Goal: Find specific page/section: Find specific page/section

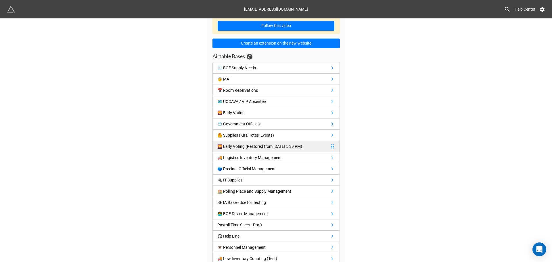
scroll to position [29, 0]
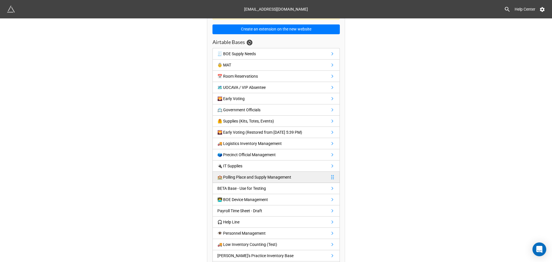
click at [257, 180] on div "🏫 Polling Place and Supply Management" at bounding box center [254, 177] width 74 height 6
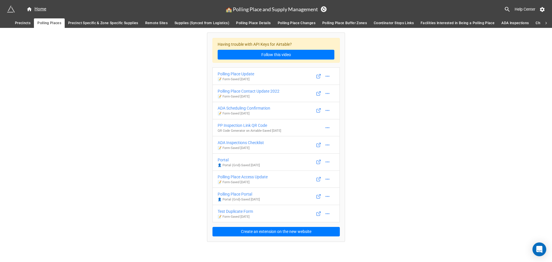
click at [445, 24] on span "Facilities Interested in Being a Polling Place" at bounding box center [458, 23] width 74 height 6
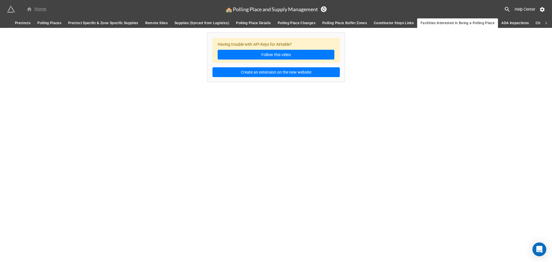
click at [37, 9] on div "Home" at bounding box center [36, 9] width 20 height 7
